Goal: Navigation & Orientation: Find specific page/section

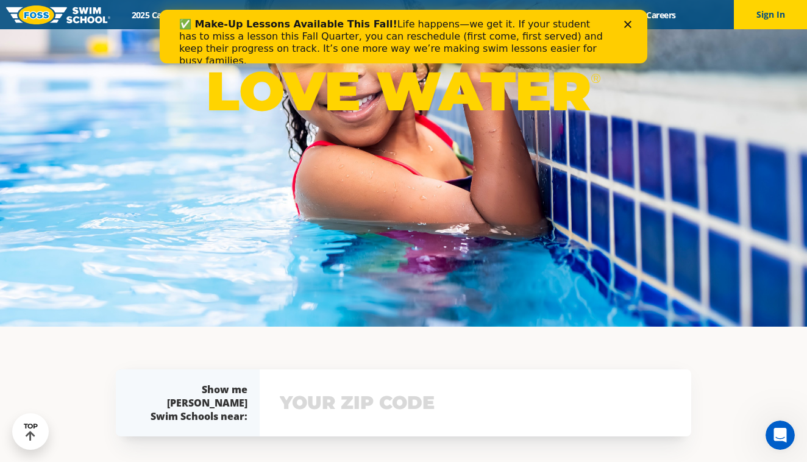
scroll to position [143, 0]
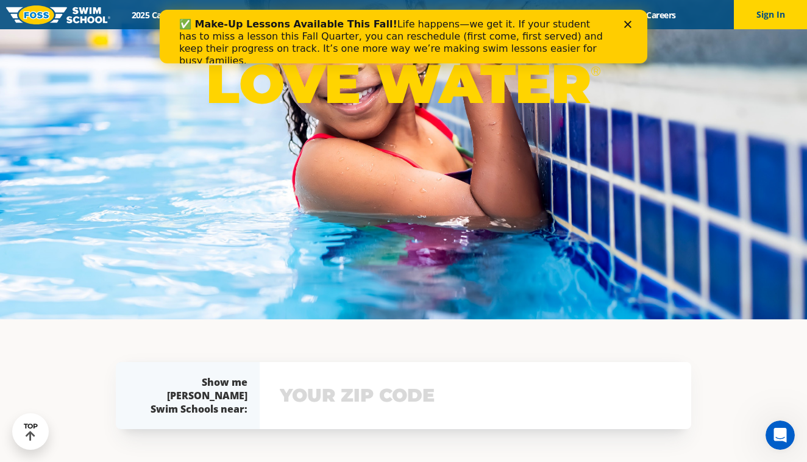
click at [628, 25] on polygon "Close" at bounding box center [627, 24] width 7 height 7
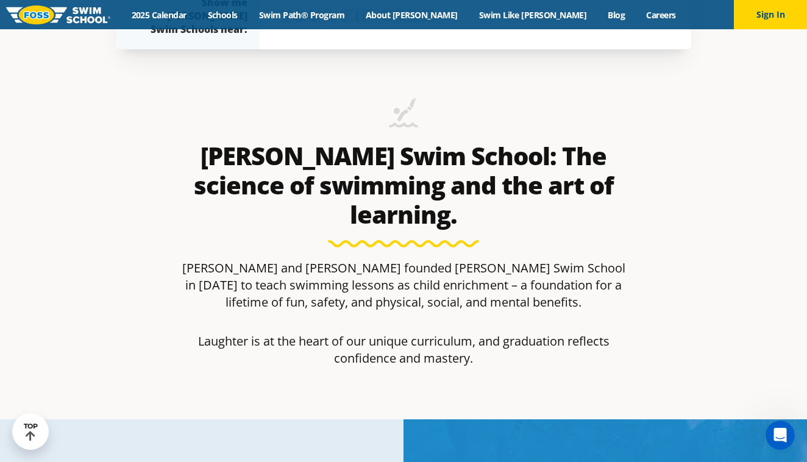
scroll to position [537, 0]
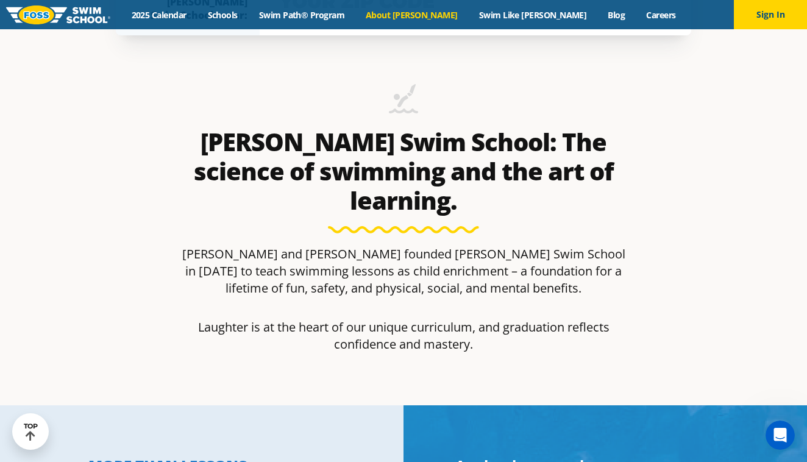
click at [423, 20] on link "About [PERSON_NAME]" at bounding box center [411, 15] width 113 height 12
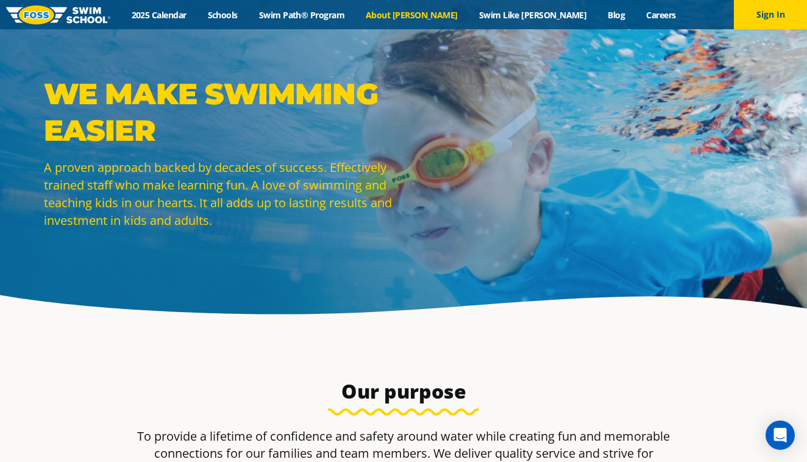
click at [98, 24] on link at bounding box center [58, 14] width 104 height 29
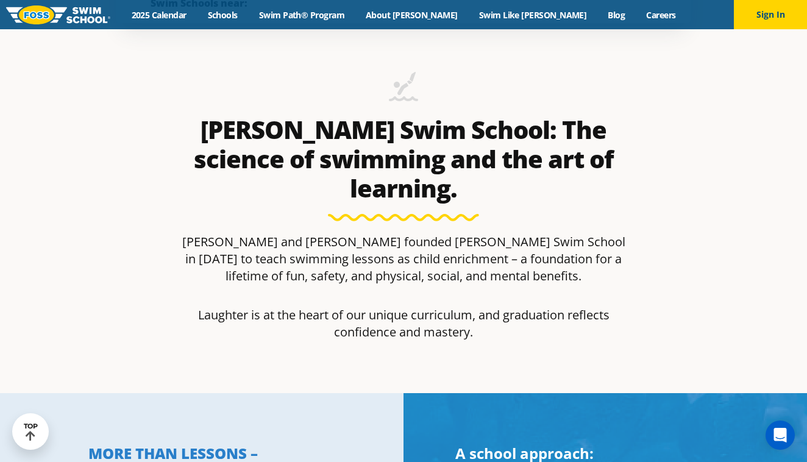
scroll to position [582, 0]
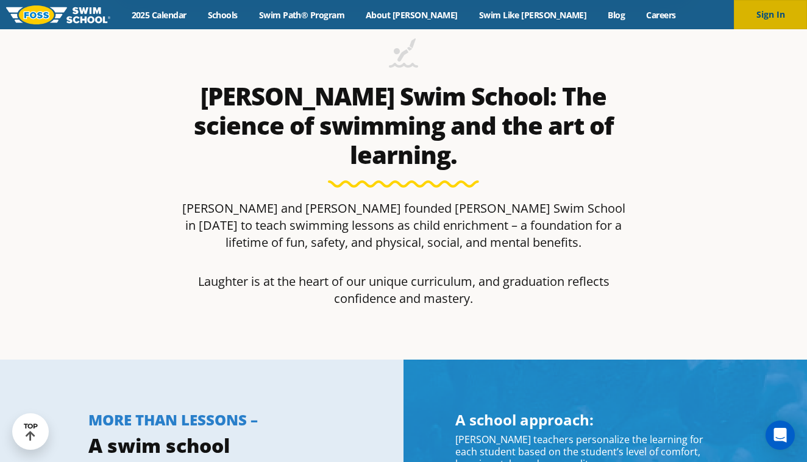
click at [757, 9] on button "Sign In" at bounding box center [770, 14] width 73 height 29
